Goal: Information Seeking & Learning: Check status

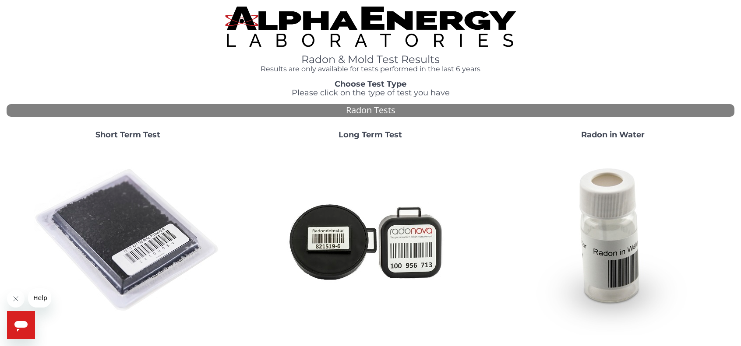
scroll to position [0, 0]
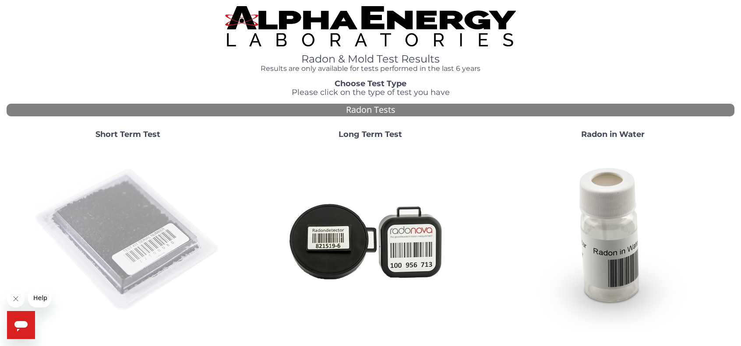
click at [162, 235] on img at bounding box center [128, 240] width 188 height 188
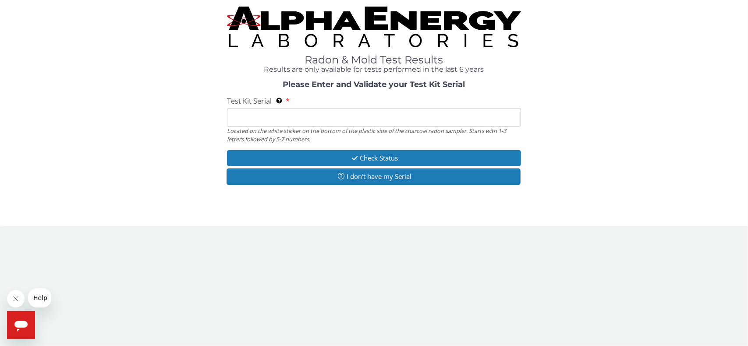
click at [258, 116] on input "Test Kit Serial Located on the white sticker on the bottom of the plastic side …" at bounding box center [374, 117] width 294 height 19
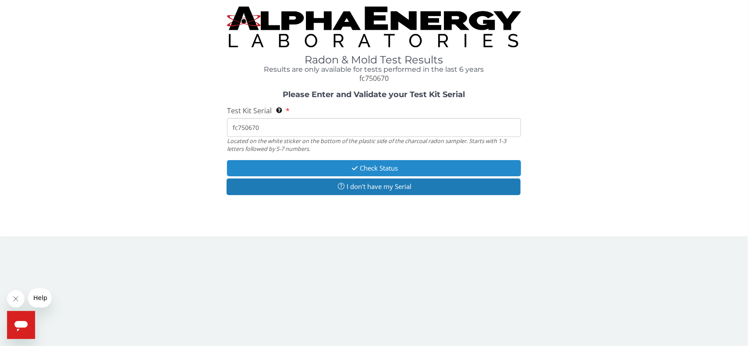
type input "fc750670"
click at [484, 163] on button "Check Status" at bounding box center [374, 168] width 294 height 16
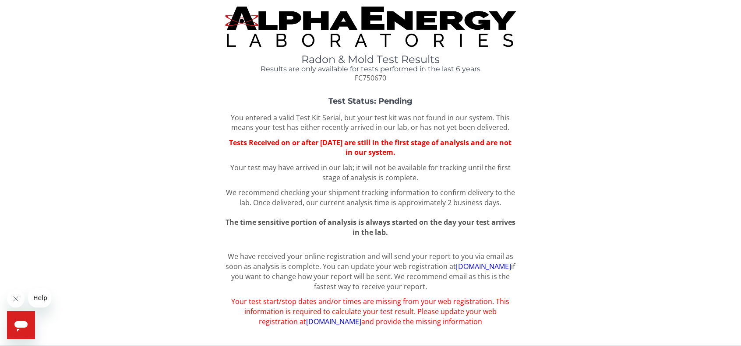
scroll to position [8, 0]
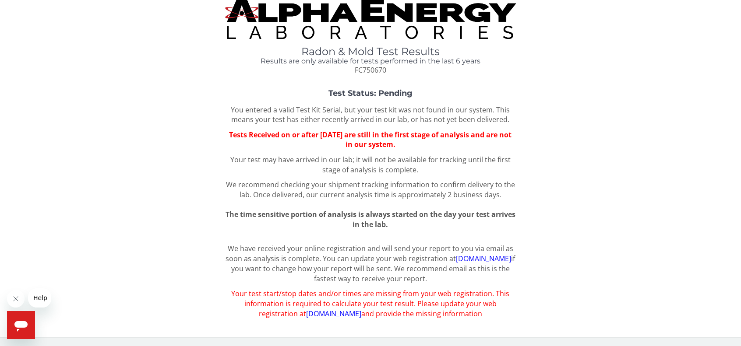
click at [318, 317] on link "register.aelabs.com" at bounding box center [333, 314] width 55 height 10
